Goal: Task Accomplishment & Management: Complete application form

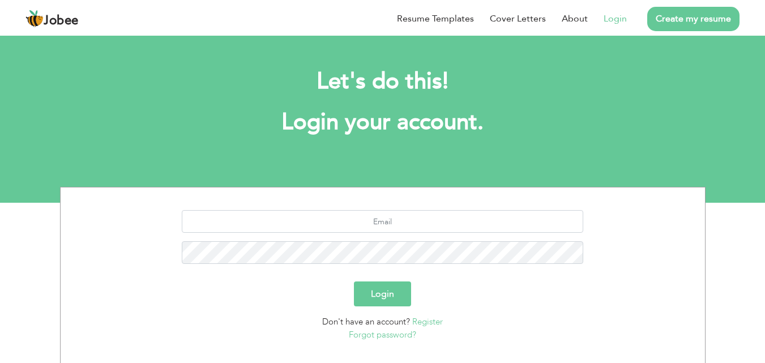
click at [689, 14] on link "Create my resume" at bounding box center [693, 19] width 92 height 24
click at [690, 18] on link "Create my resume" at bounding box center [693, 19] width 92 height 24
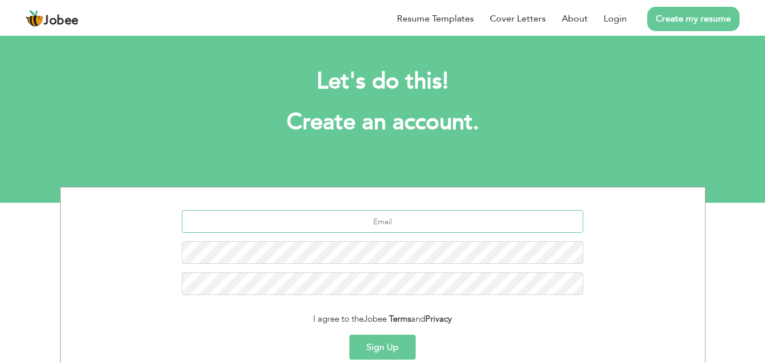
click at [396, 225] on input "text" at bounding box center [383, 221] width 402 height 23
click at [403, 221] on input "text" at bounding box center [383, 221] width 402 height 23
click at [403, 216] on input "text" at bounding box center [383, 221] width 402 height 23
